Goal: Task Accomplishment & Management: Manage account settings

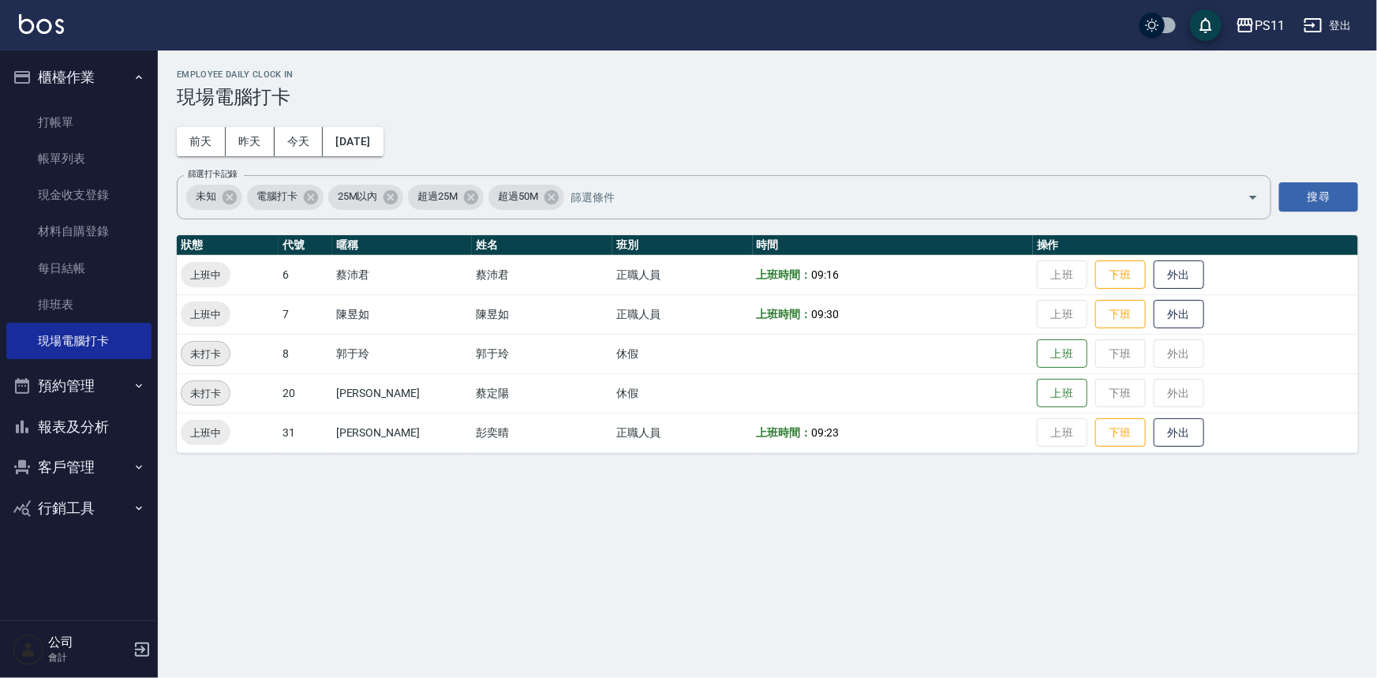
click at [97, 458] on button "客戶管理" at bounding box center [78, 467] width 145 height 41
click at [98, 511] on link "客戶列表" at bounding box center [78, 512] width 145 height 36
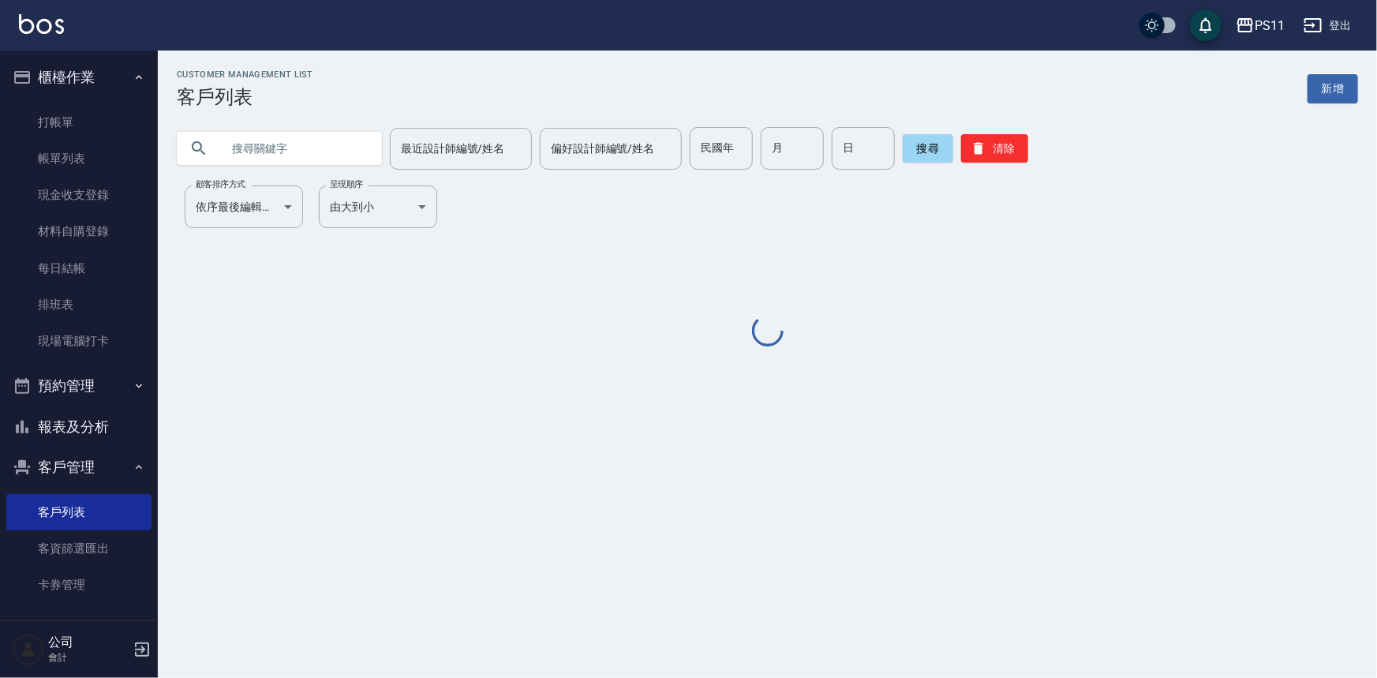
click at [262, 137] on input "text" at bounding box center [295, 148] width 148 height 43
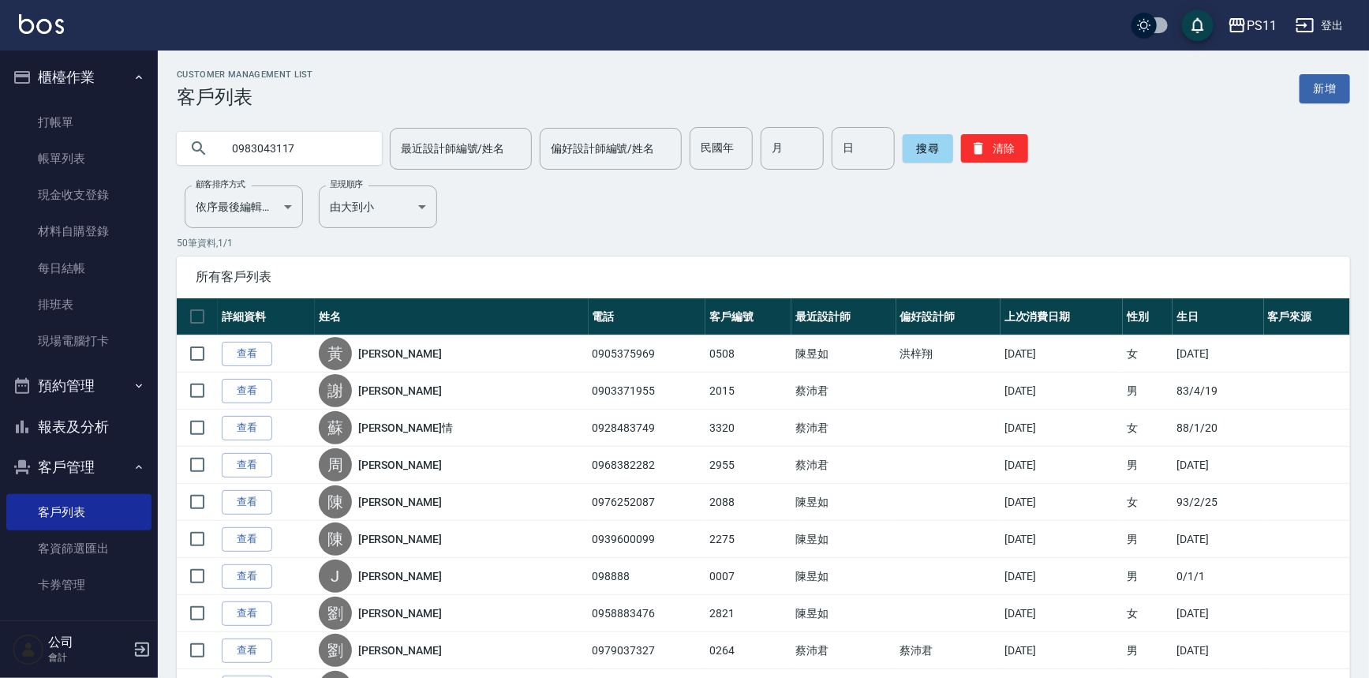
type input "0983043117"
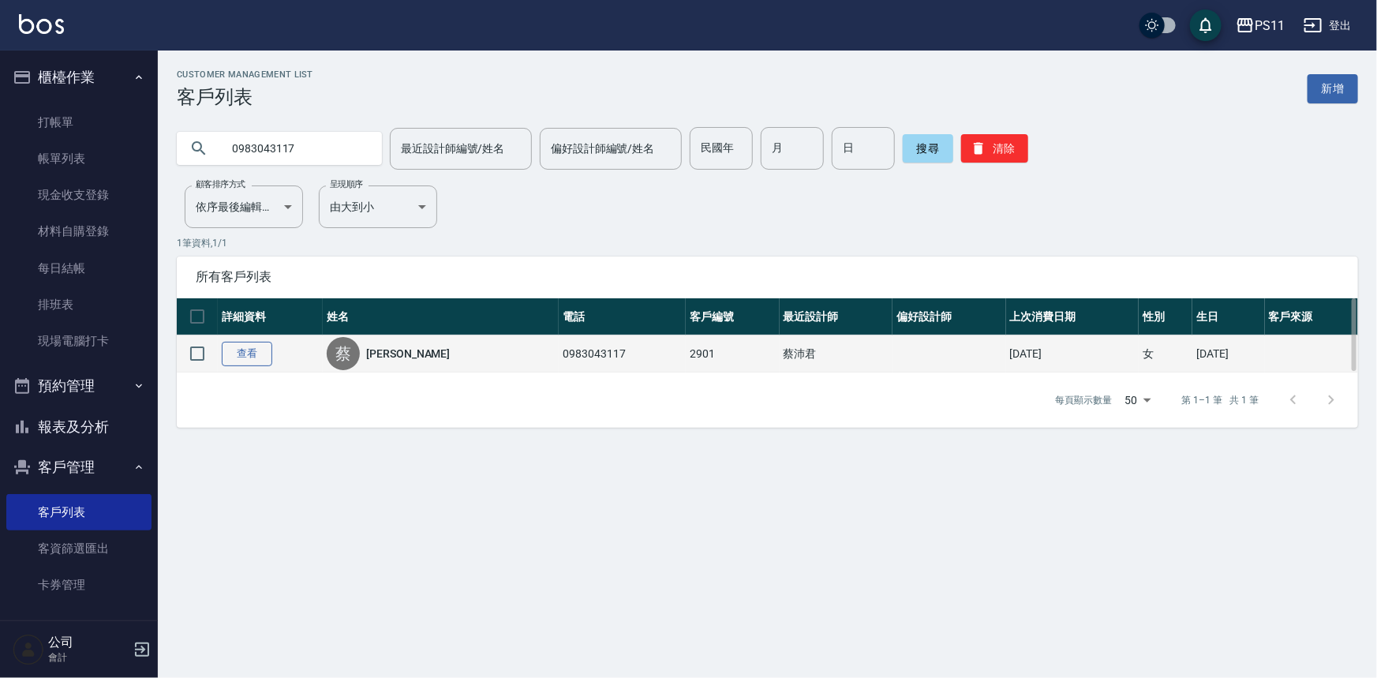
click at [255, 342] on link "查看" at bounding box center [247, 354] width 51 height 24
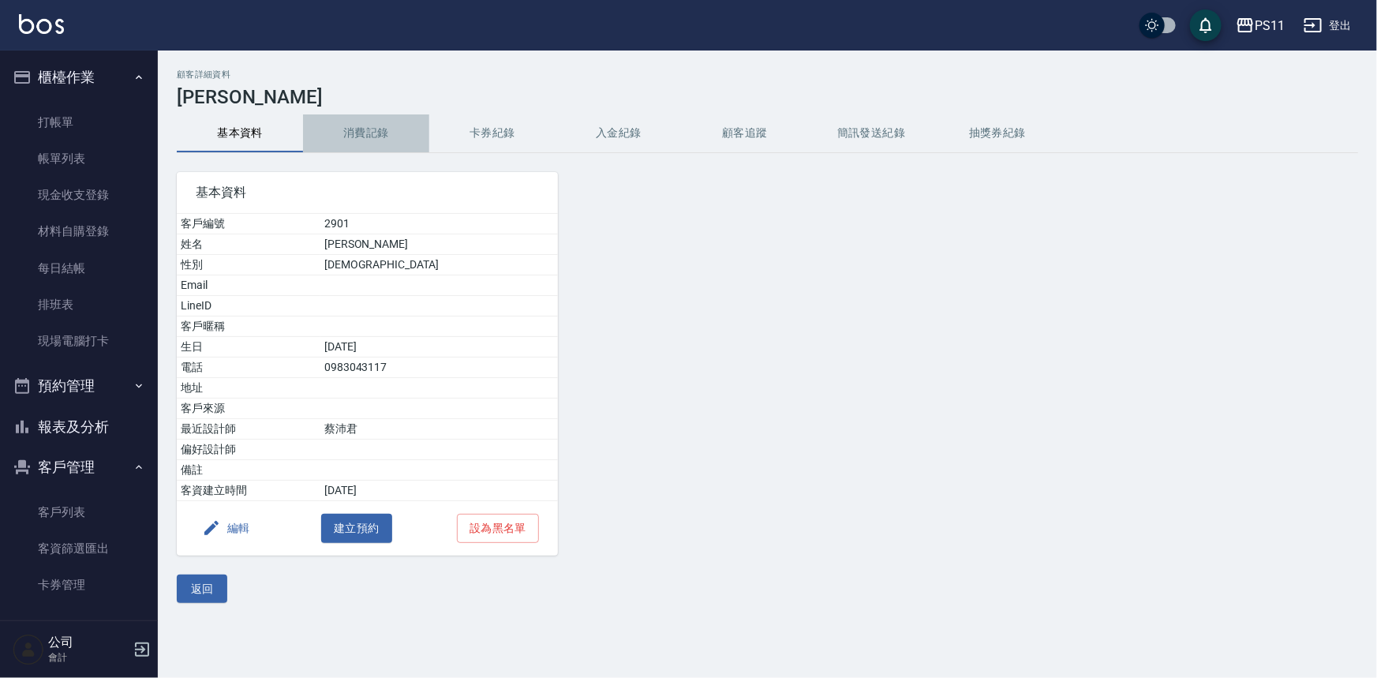
click at [365, 134] on button "消費記錄" at bounding box center [366, 133] width 126 height 38
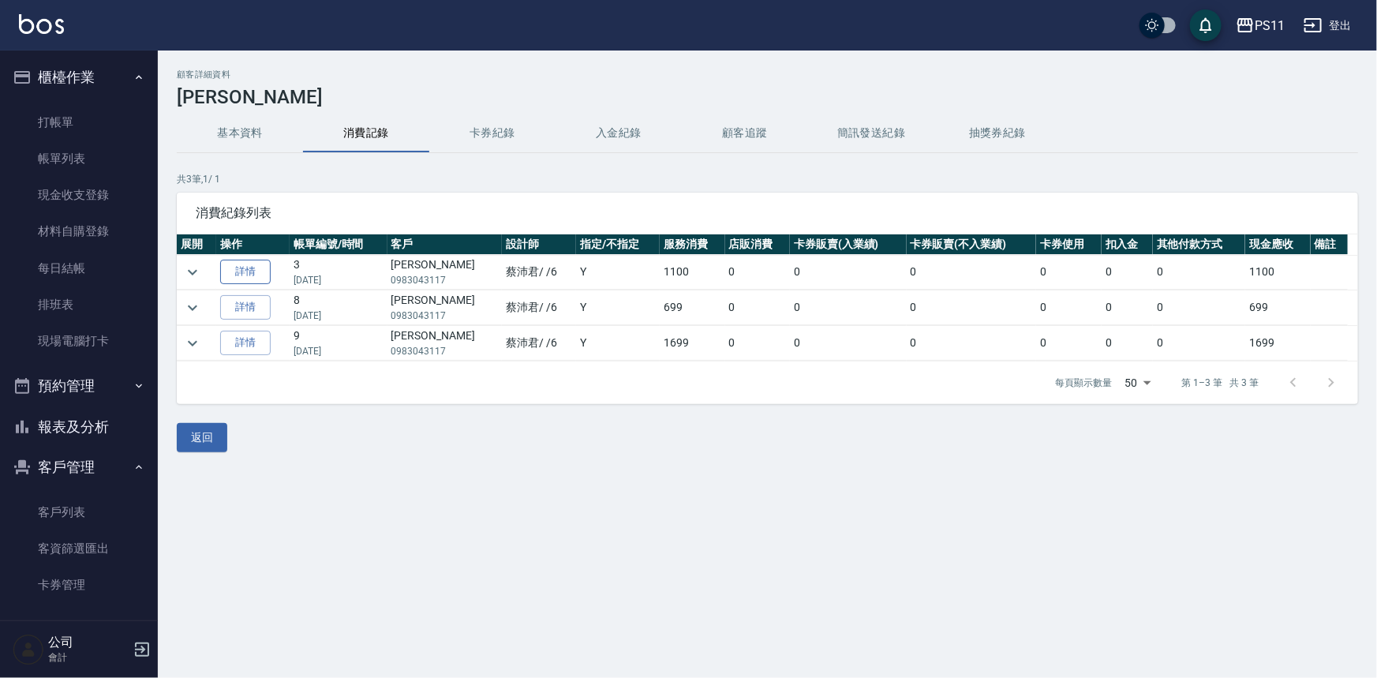
click at [253, 268] on link "詳情" at bounding box center [245, 272] width 51 height 24
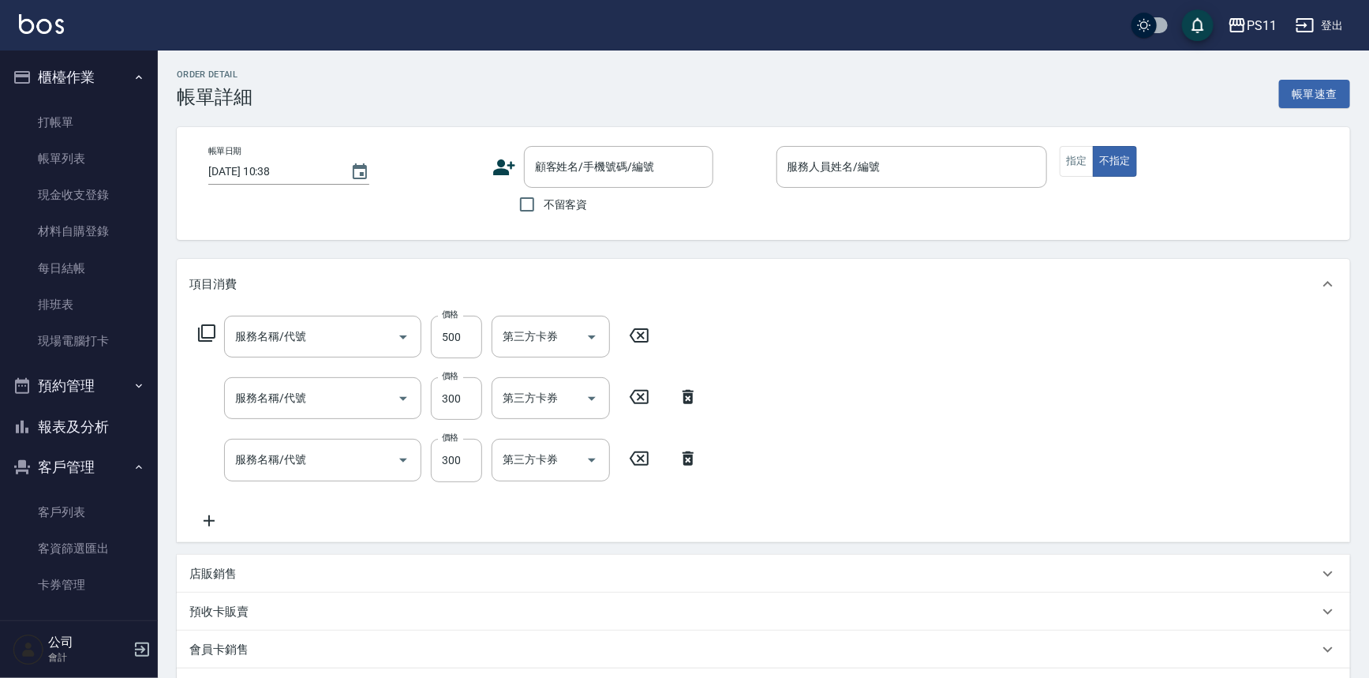
type input "[DATE] 14:09"
type input "[PERSON_NAME]6"
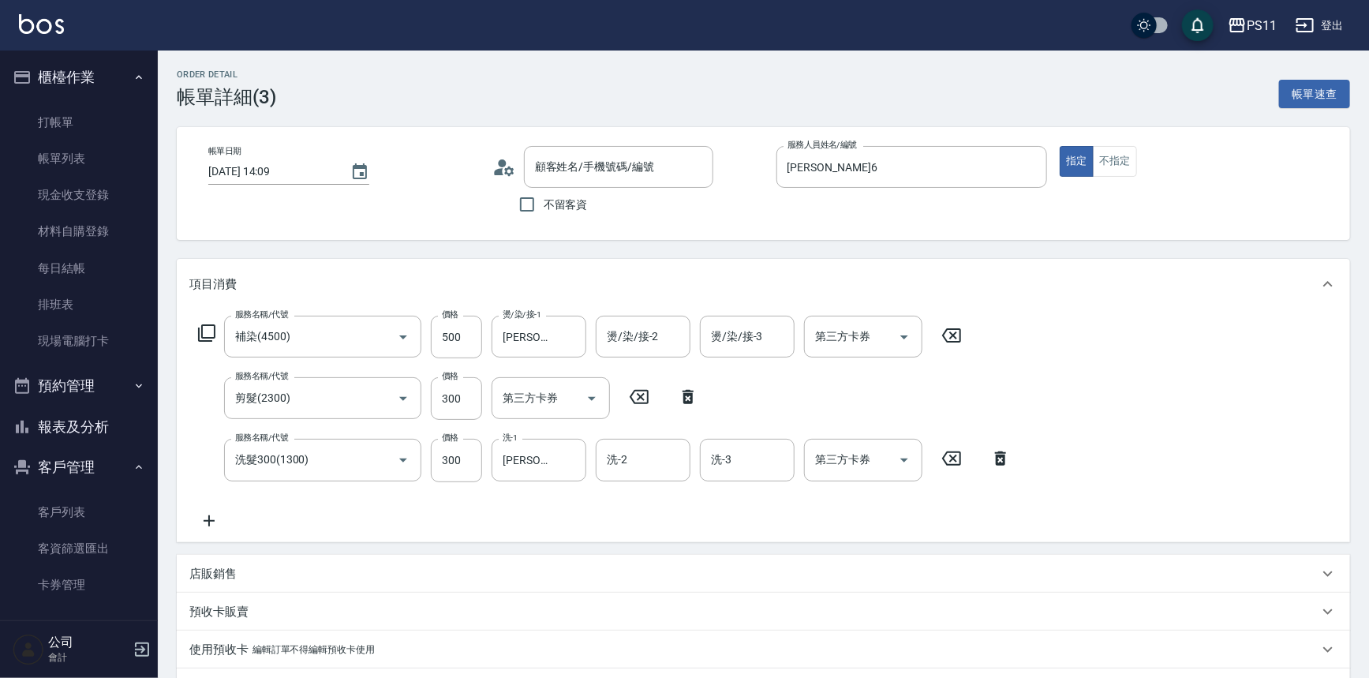
type input "補染(4500)"
type input "剪髮(2300)"
type input "洗髮300(1300)"
type input "[PERSON_NAME]/0983043117/2901"
click at [91, 506] on link "客戶列表" at bounding box center [78, 512] width 145 height 36
